Goal: Task Accomplishment & Management: Complete application form

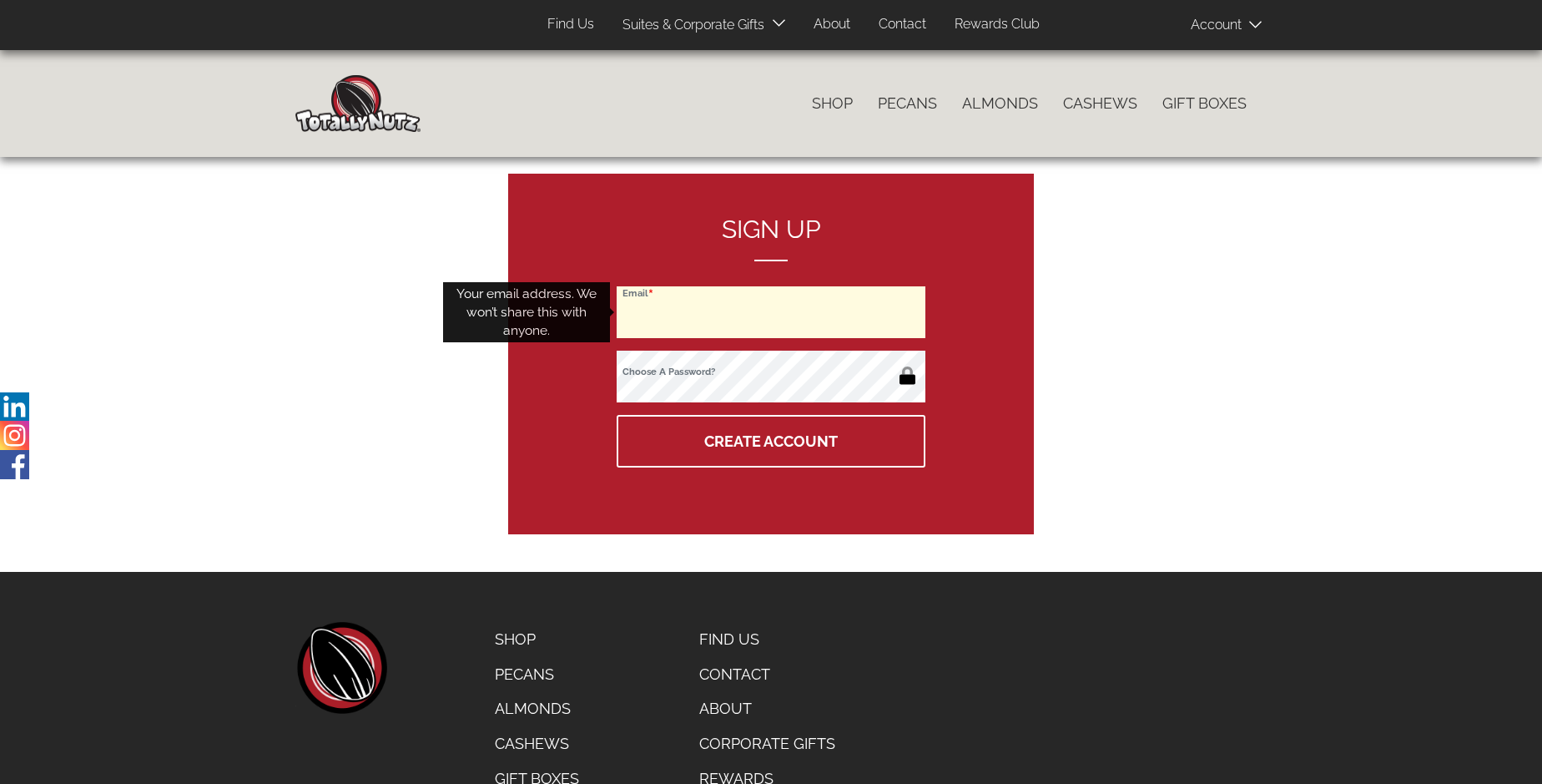
click at [771, 312] on input "Email" at bounding box center [771, 312] width 308 height 52
type input "francois.parenteau@outlook.com"
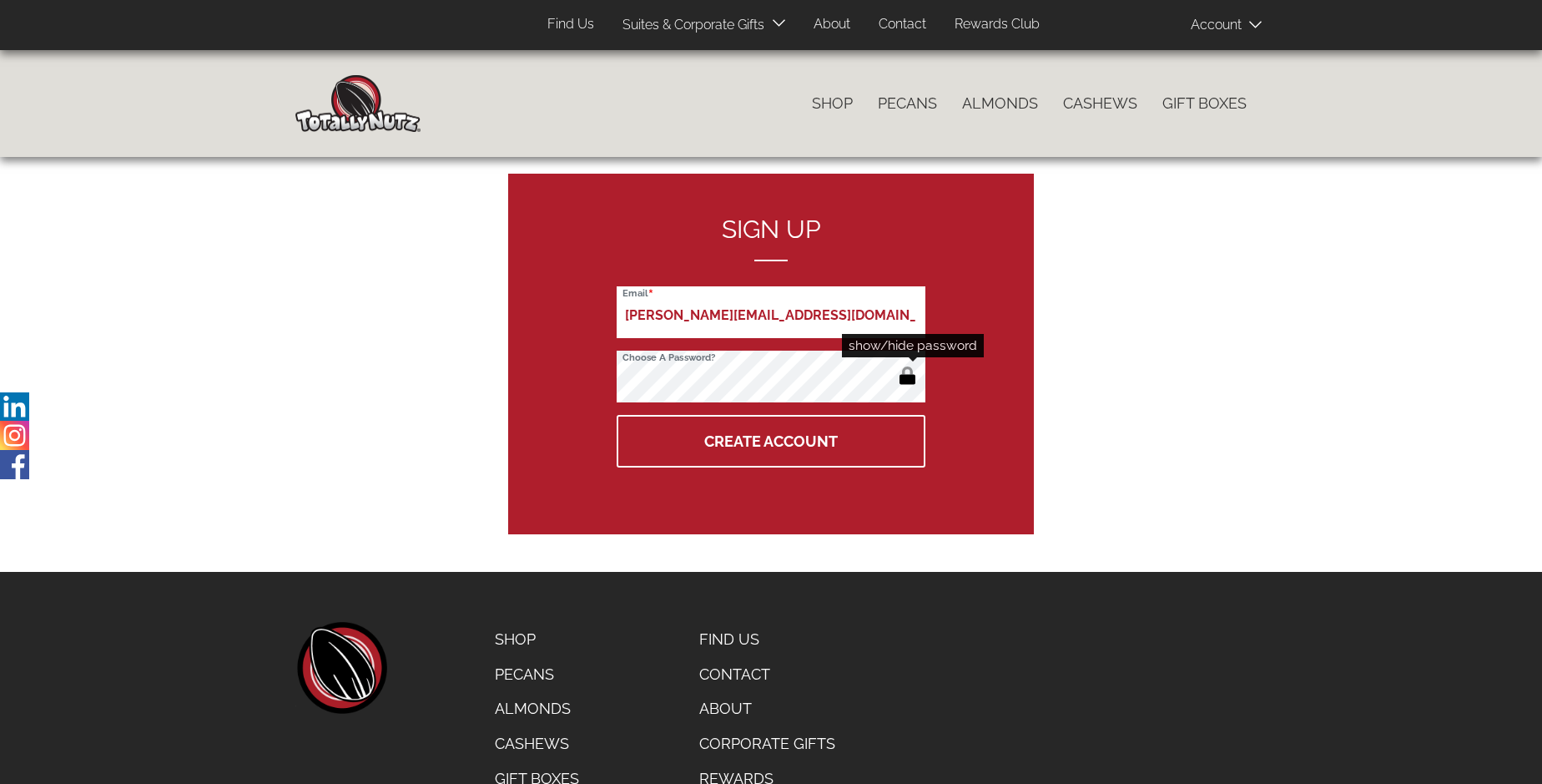
click at [907, 377] on button "button" at bounding box center [908, 377] width 28 height 27
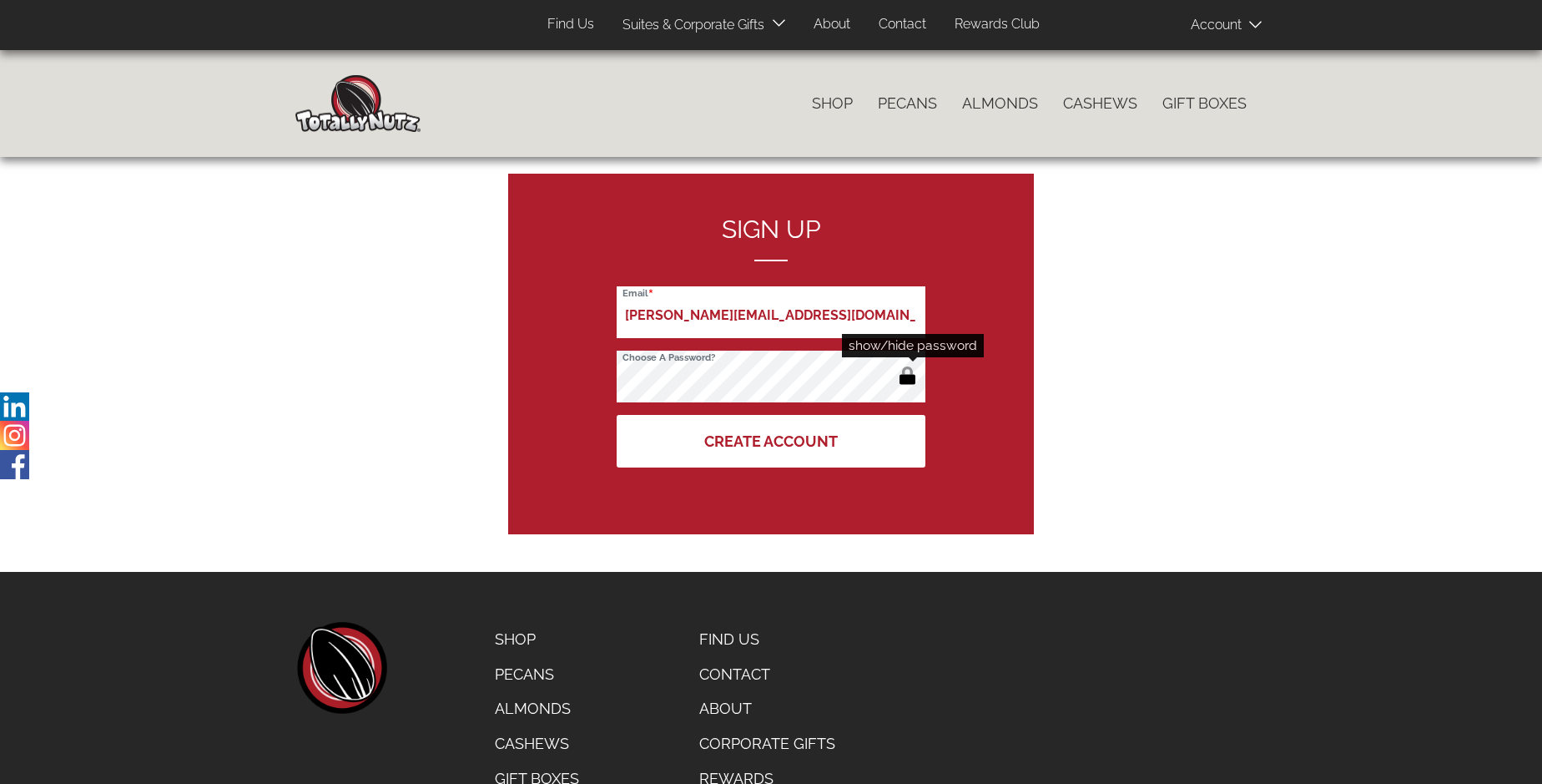
click at [771, 441] on button "Create Account" at bounding box center [771, 441] width 308 height 53
